Goal: Transaction & Acquisition: Purchase product/service

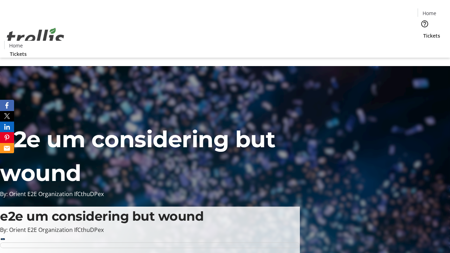
click at [430, 11] on span "Sign Up" at bounding box center [432, 10] width 20 height 8
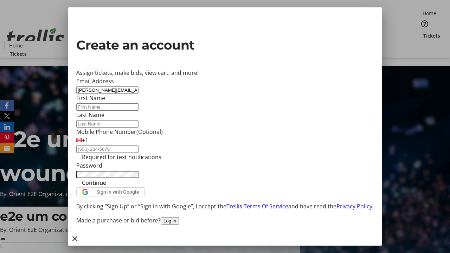
type input "[PERSON_NAME][EMAIL_ADDRESS][DOMAIN_NAME]"
type input "[PERSON_NAME]"
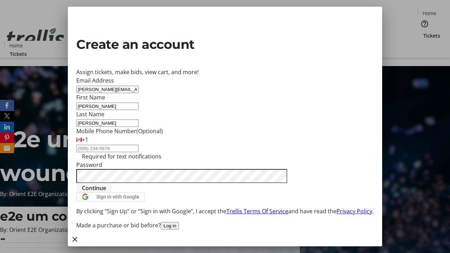
click at [106, 192] on span "Continue" at bounding box center [94, 188] width 24 height 8
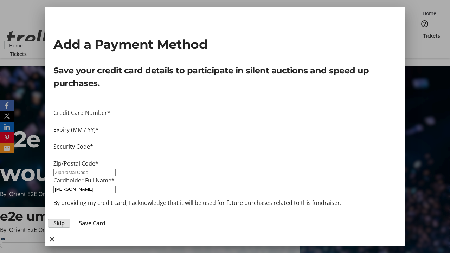
click at [65, 219] on span "Skip" at bounding box center [58, 223] width 11 height 8
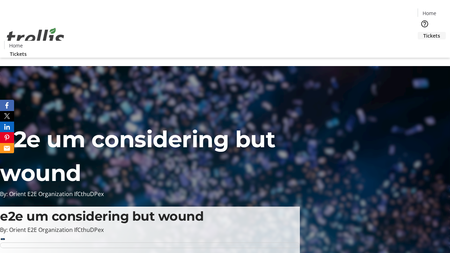
click at [423, 32] on span "Tickets" at bounding box center [431, 35] width 17 height 7
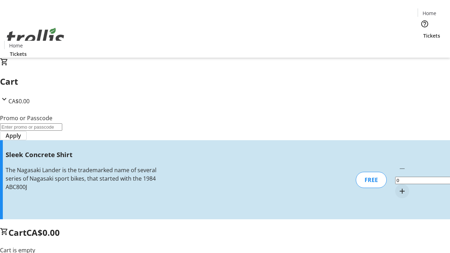
click at [398, 187] on mat-icon "Increment by one" at bounding box center [402, 191] width 8 height 8
type input "1"
